Goal: Transaction & Acquisition: Purchase product/service

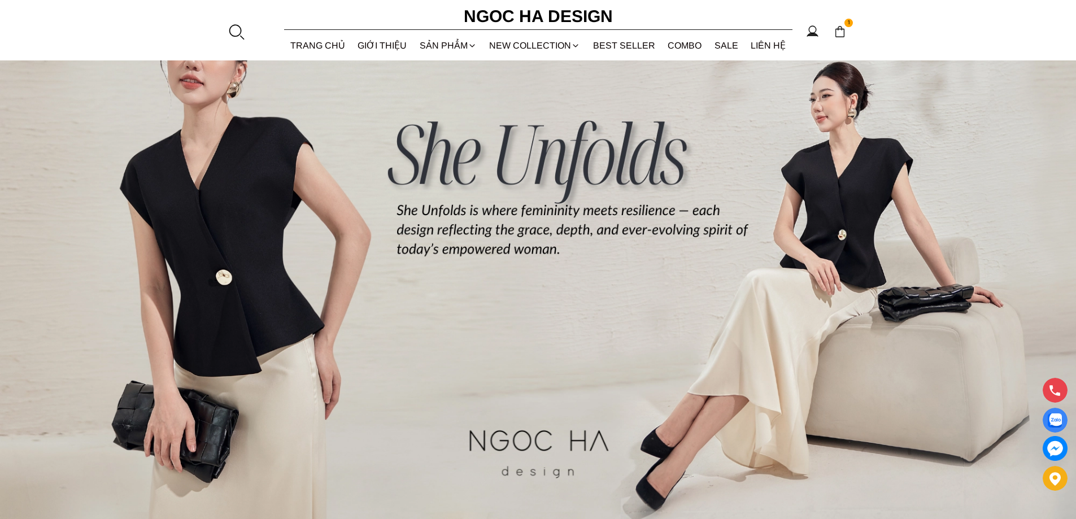
scroll to position [56, 0]
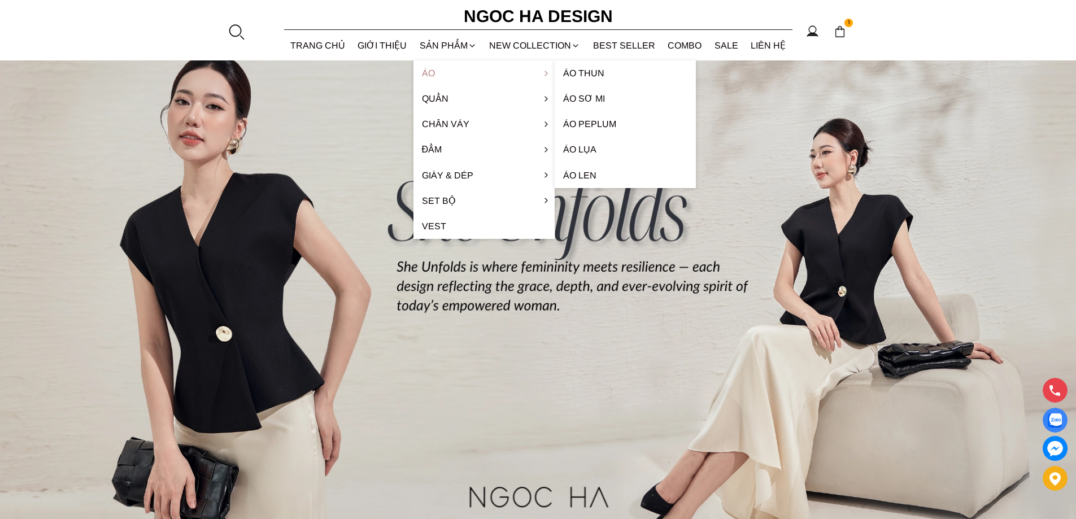
click at [460, 75] on link "Áo" at bounding box center [483, 72] width 141 height 25
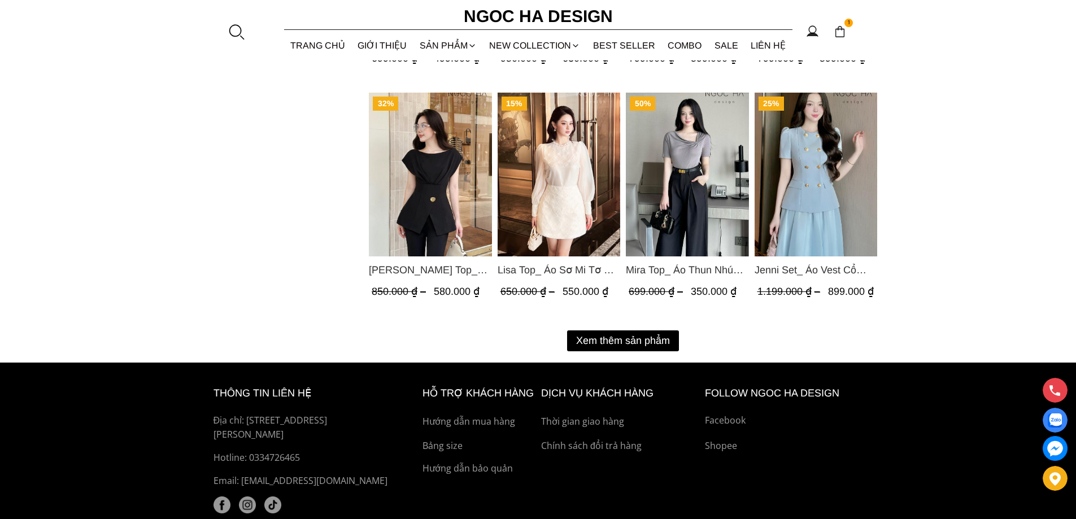
scroll to position [1476, 0]
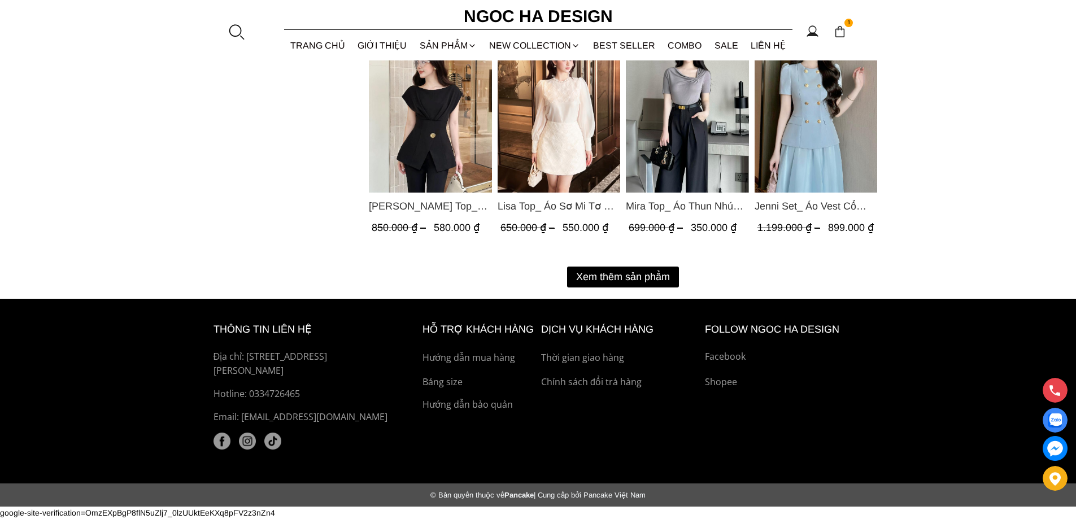
click at [612, 268] on button "Xem thêm sản phẩm" at bounding box center [623, 277] width 112 height 21
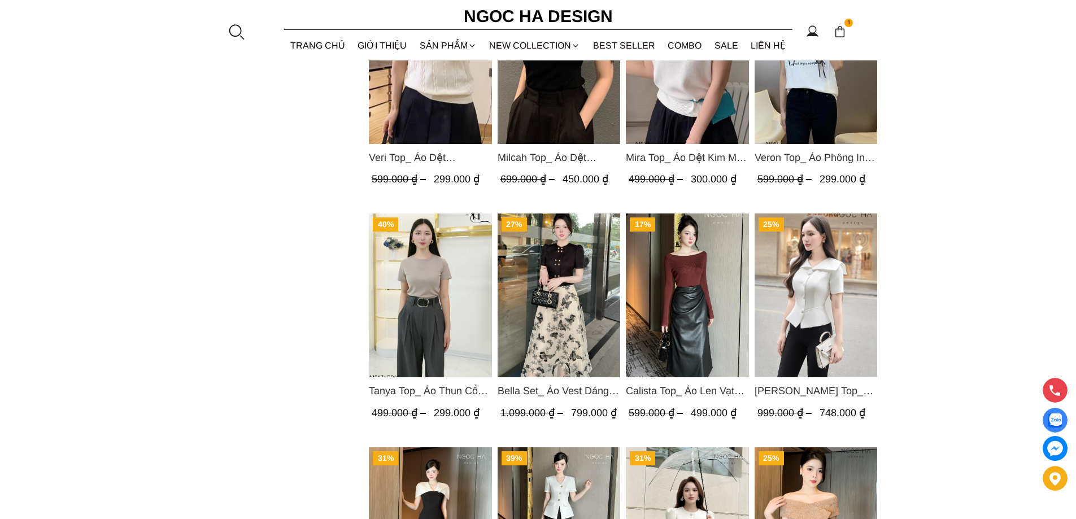
scroll to position [2041, 0]
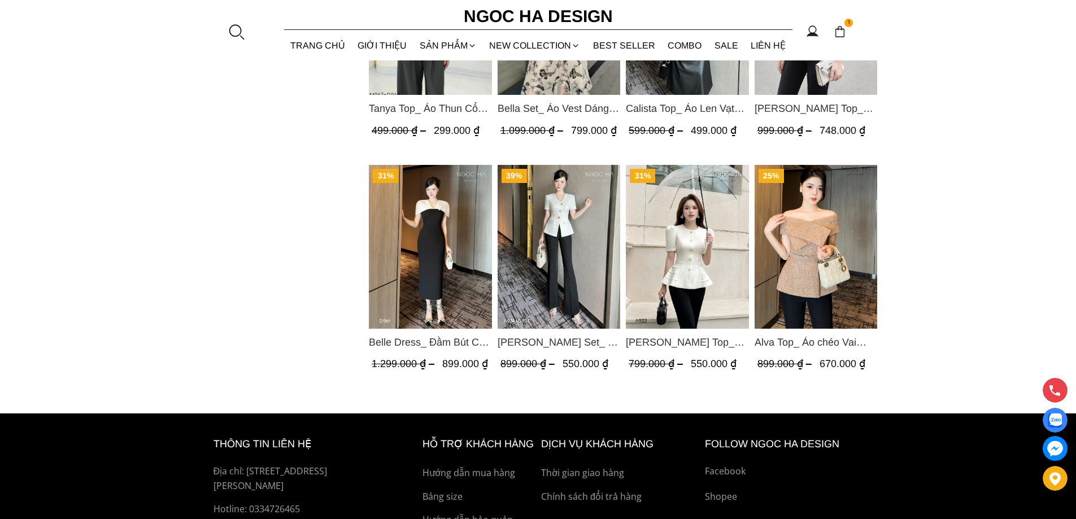
click at [564, 251] on img "Product image - Amy Set_ Áo Vạt Chéo Đính 3 Cúc, Quần Suông Ống Loe A934+Q007" at bounding box center [558, 247] width 123 height 164
